Goal: Transaction & Acquisition: Purchase product/service

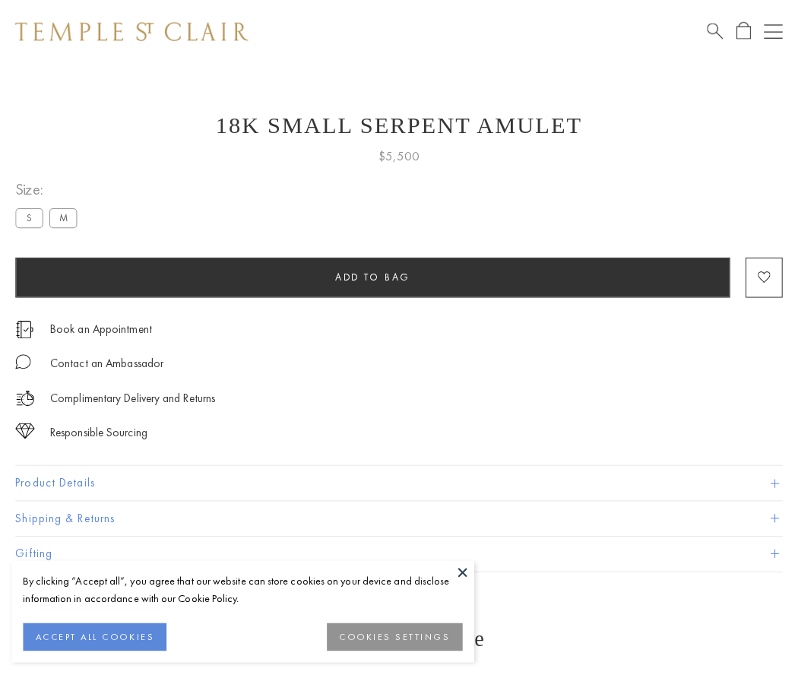
scroll to position [61, 0]
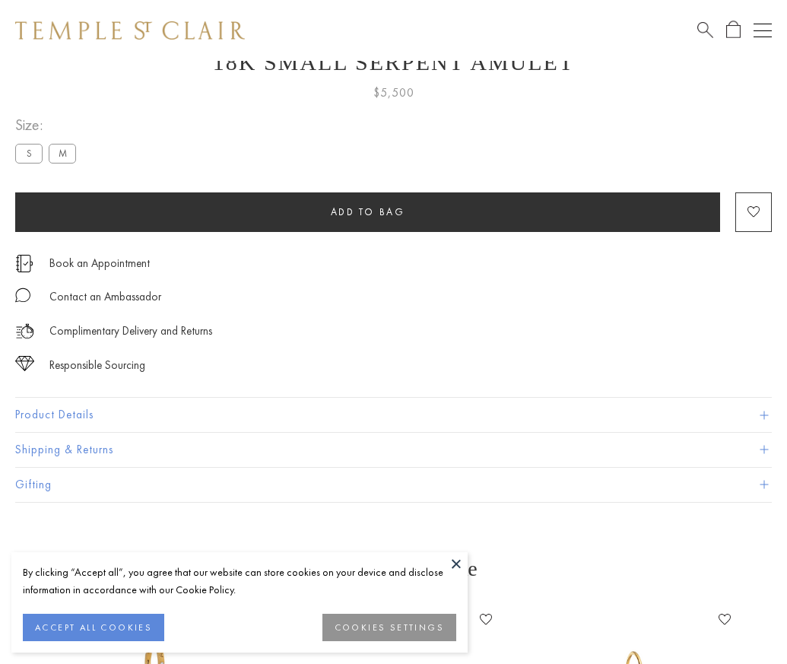
click at [367, 211] on span "Add to bag" at bounding box center [368, 211] width 75 height 13
